Goal: Task Accomplishment & Management: Use online tool/utility

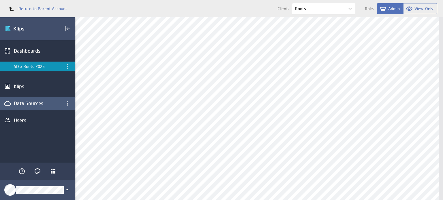
click at [37, 103] on div "Data Sources" at bounding box center [37, 103] width 47 height 6
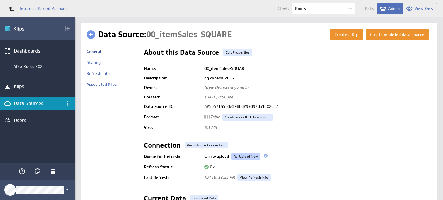
click at [239, 155] on link "Re-Upload Now" at bounding box center [245, 156] width 29 height 7
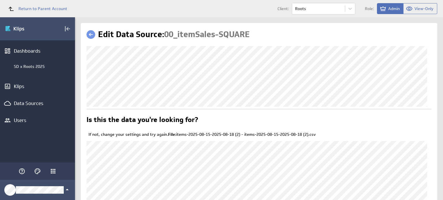
scroll to position [67, 0]
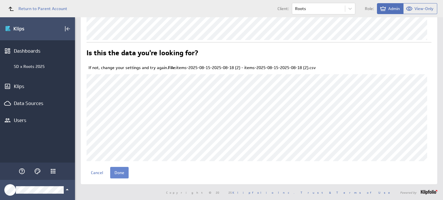
click at [120, 171] on input "Done" at bounding box center [119, 173] width 18 height 12
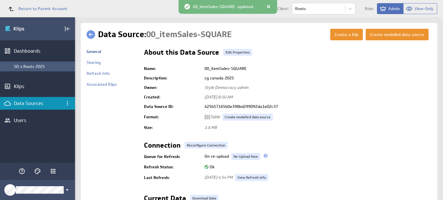
click at [46, 67] on div "SD x Roots 2025" at bounding box center [43, 66] width 58 height 5
